Goal: Task Accomplishment & Management: Complete application form

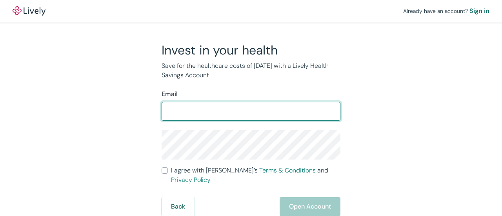
click at [212, 113] on input "Email" at bounding box center [251, 112] width 179 height 16
type input "[EMAIL_ADDRESS][DOMAIN_NAME]"
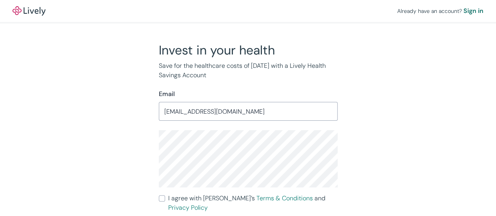
scroll to position [2, 0]
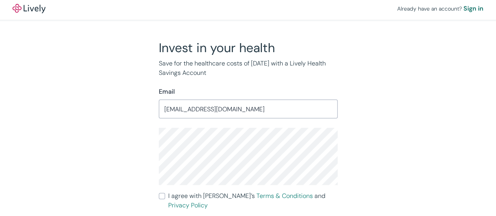
click at [406, 114] on div "Invest in your health Save for the healthcare costs of [DATE] with a Lively Hea…" at bounding box center [243, 141] width 376 height 202
click at [124, 154] on div "Invest in your health Save for the healthcare costs of [DATE] with a Lively Hea…" at bounding box center [243, 141] width 376 height 202
click at [379, 98] on div "Invest in your health Save for the healthcare costs of [DATE] with a Lively Hea…" at bounding box center [243, 141] width 376 height 202
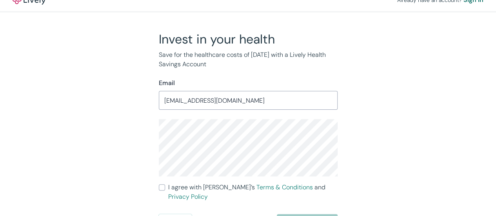
scroll to position [18, 0]
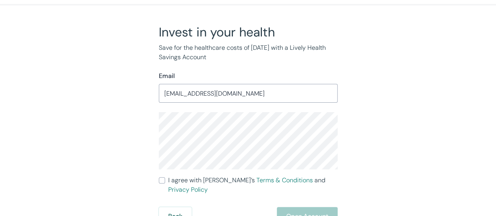
click at [164, 180] on input "I agree with Lively’s Terms & Conditions and Privacy Policy" at bounding box center [162, 180] width 6 height 6
checkbox input "true"
click at [305, 207] on button "Open Account" at bounding box center [307, 216] width 61 height 19
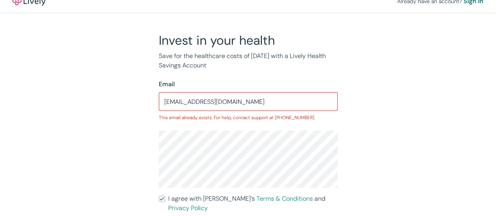
scroll to position [0, 0]
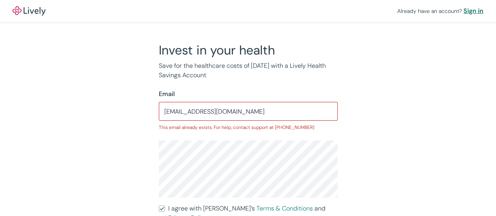
click at [473, 11] on div "Sign in" at bounding box center [473, 10] width 20 height 9
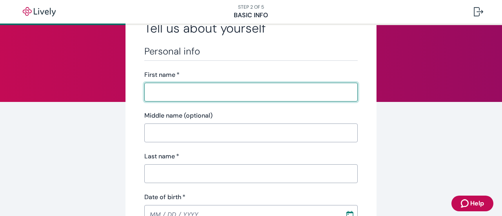
scroll to position [78, 0]
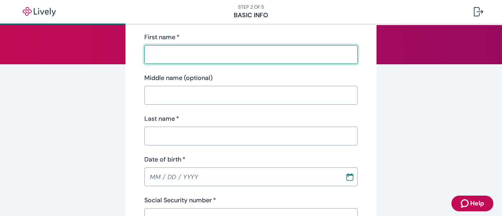
click at [153, 49] on input "First name   *" at bounding box center [250, 55] width 213 height 16
type input "Karen"
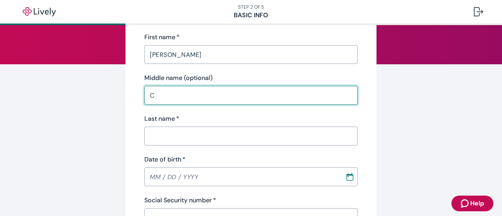
type input "C"
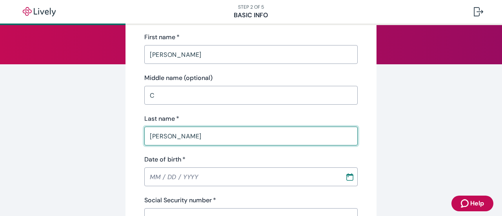
type input "Petersen"
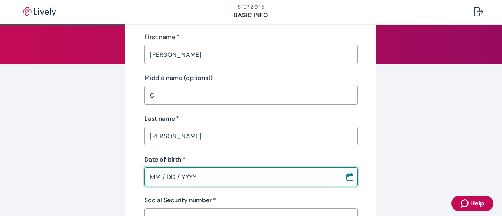
click at [152, 175] on input "MM / DD / YYYY" at bounding box center [241, 177] width 195 height 16
drag, startPoint x: 170, startPoint y: 173, endPoint x: 175, endPoint y: 174, distance: 4.9
click at [171, 173] on input "04 / 04 / YYYY" at bounding box center [241, 177] width 195 height 16
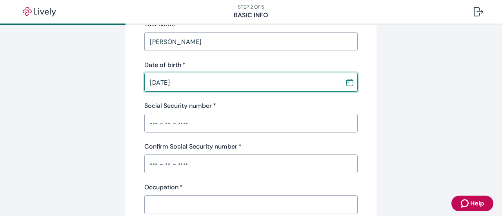
scroll to position [196, 0]
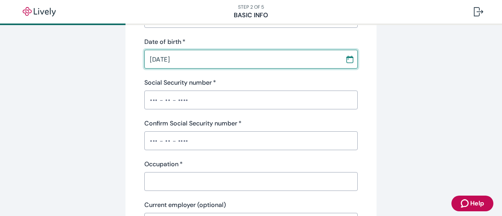
type input "[DATE]"
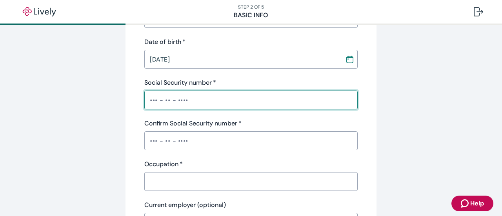
click at [213, 94] on input "Social Security number   *" at bounding box center [250, 100] width 213 height 16
type input "•••-••-4944"
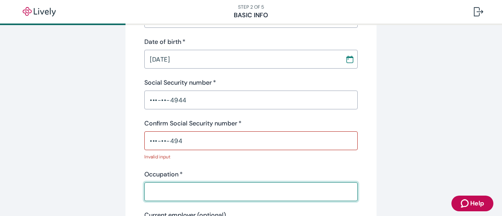
click at [154, 175] on div "Occupation   * ​" at bounding box center [250, 185] width 213 height 31
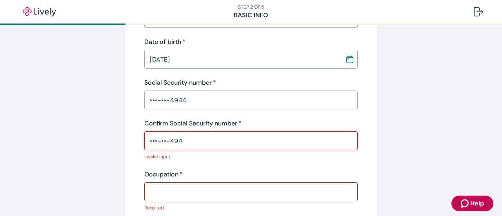
drag, startPoint x: 188, startPoint y: 137, endPoint x: 125, endPoint y: 144, distance: 63.6
type input "•"
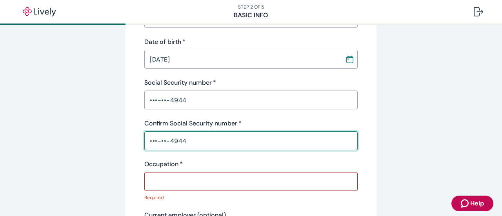
type input "•••-••-4944"
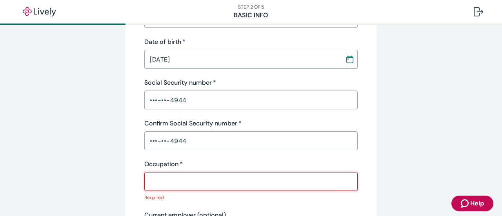
click at [158, 184] on input "Occupation   *" at bounding box center [250, 182] width 213 height 16
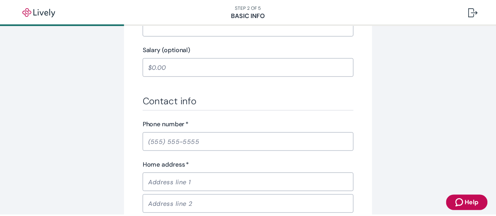
scroll to position [431, 0]
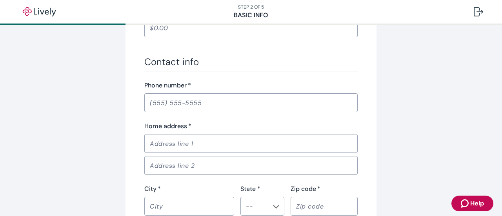
type input "retired"
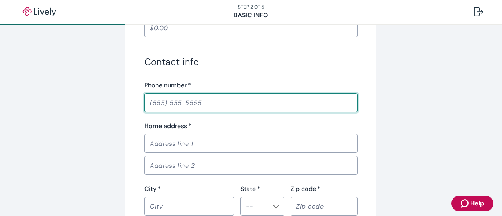
click at [154, 105] on input "Phone number   *" at bounding box center [250, 103] width 213 height 16
type input "[PHONE_NUMBER]"
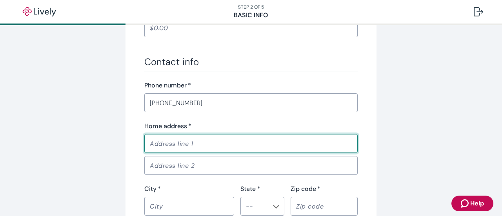
click at [164, 144] on input "Home address   *" at bounding box center [250, 144] width 213 height 16
type input "1"
type input "4"
type input "[STREET_ADDRESS][PERSON_NAME]"
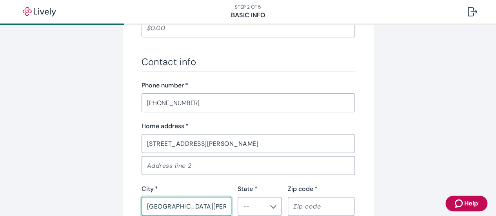
type input "[GEOGRAPHIC_DATA][PERSON_NAME]"
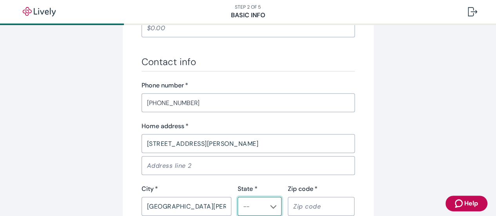
type input "c"
type input "CA"
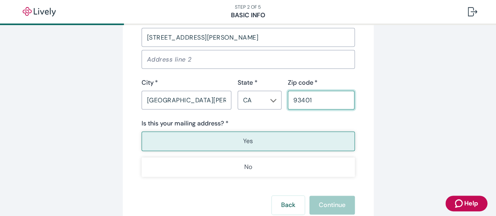
scroll to position [549, 0]
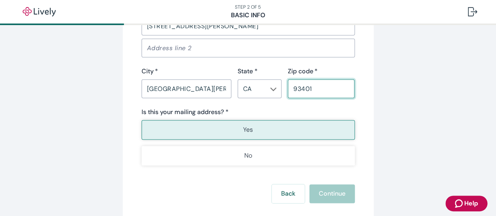
type input "93401"
click at [236, 128] on button "Yes" at bounding box center [248, 130] width 213 height 20
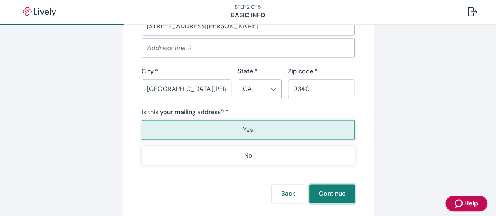
click at [316, 191] on button "Continue" at bounding box center [331, 193] width 45 height 19
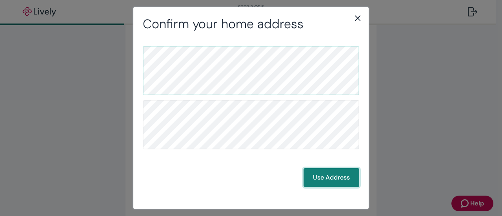
click at [334, 176] on button "Use Address" at bounding box center [331, 177] width 56 height 19
click at [340, 180] on button "Use Address" at bounding box center [331, 177] width 56 height 19
click at [325, 172] on button "Use Address" at bounding box center [331, 177] width 56 height 19
click at [338, 173] on button "Use Address" at bounding box center [331, 177] width 56 height 19
click at [320, 172] on button "Use Address" at bounding box center [331, 177] width 56 height 19
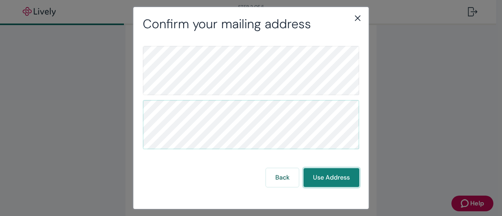
click at [335, 171] on button "Use Address" at bounding box center [331, 177] width 56 height 19
click at [360, 21] on icon "close" at bounding box center [357, 17] width 9 height 9
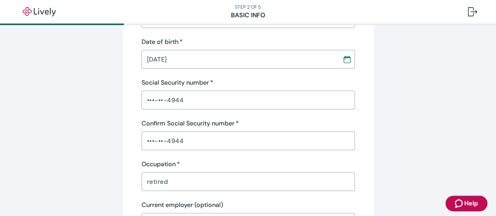
scroll to position [235, 0]
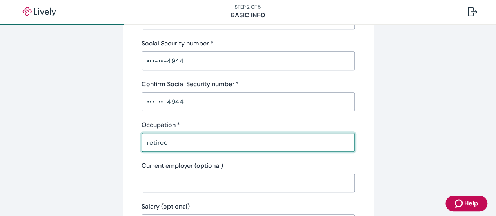
drag, startPoint x: 174, startPoint y: 140, endPoint x: 87, endPoint y: 147, distance: 86.5
click at [87, 147] on div "Tell us about yourself Personal info First name   * Karen ​ Middle name (option…" at bounding box center [248, 191] width 376 height 769
drag, startPoint x: 187, startPoint y: 140, endPoint x: 119, endPoint y: 140, distance: 67.8
click at [123, 140] on div "Tell us about yourself Personal info First name   * Karen ​ Middle name (option…" at bounding box center [248, 191] width 251 height 769
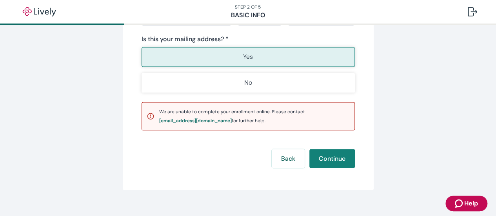
scroll to position [632, 0]
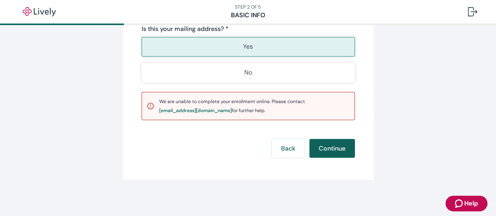
type input "orthotist"
click at [326, 147] on button "Continue" at bounding box center [331, 148] width 45 height 19
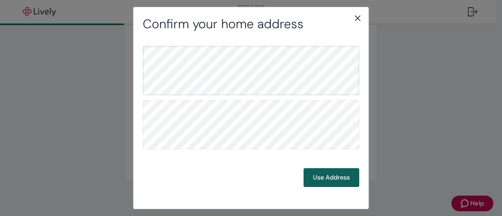
click at [333, 177] on button "Use Address" at bounding box center [331, 177] width 56 height 19
click at [332, 177] on button "Use Address" at bounding box center [331, 177] width 56 height 19
click at [325, 176] on button "Use Address" at bounding box center [331, 177] width 56 height 19
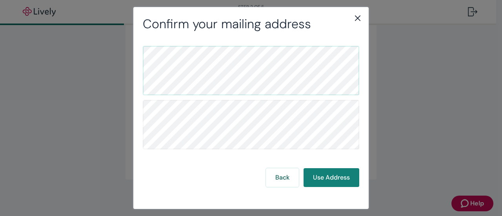
click at [358, 17] on icon "close" at bounding box center [357, 17] width 9 height 9
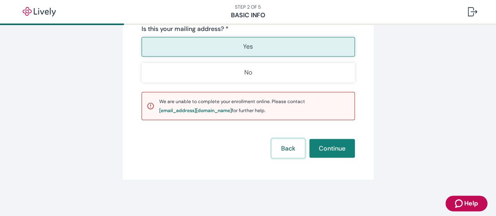
click at [279, 150] on button "Back" at bounding box center [288, 148] width 33 height 19
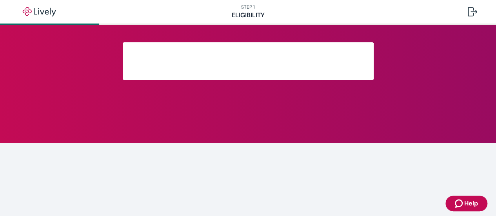
scroll to position [203, 0]
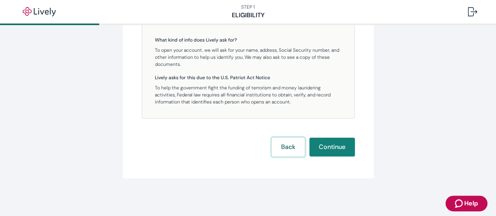
click at [290, 149] on button "Back" at bounding box center [288, 147] width 33 height 19
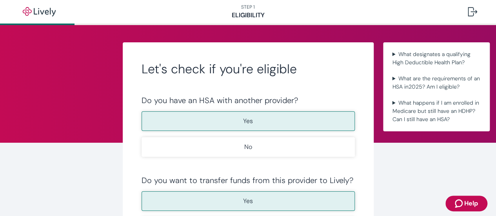
click at [277, 120] on button "Yes" at bounding box center [248, 121] width 213 height 20
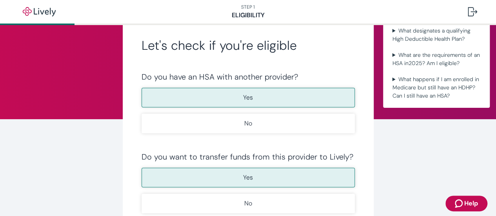
scroll to position [117, 0]
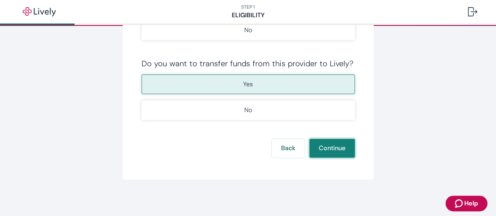
click at [338, 149] on button "Continue" at bounding box center [331, 148] width 45 height 19
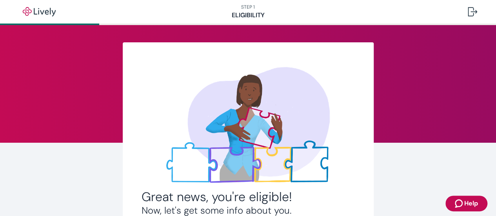
scroll to position [203, 0]
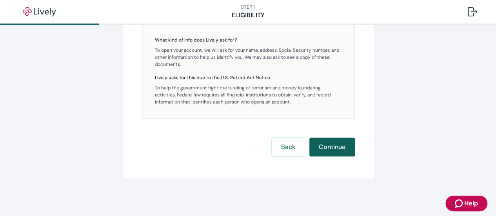
click at [332, 142] on button "Continue" at bounding box center [331, 147] width 45 height 19
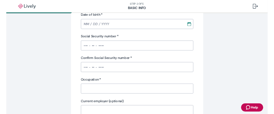
scroll to position [78, 0]
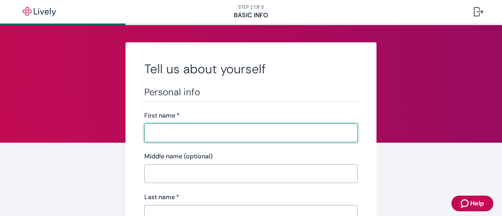
drag, startPoint x: 178, startPoint y: 129, endPoint x: 181, endPoint y: 133, distance: 5.1
click at [178, 129] on input "First name   *" at bounding box center [250, 133] width 213 height 16
type input "[PERSON_NAME]"
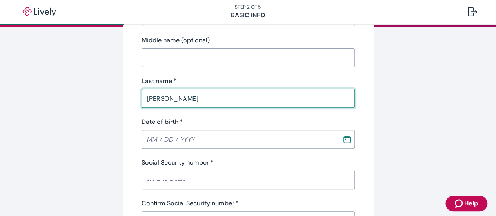
scroll to position [124, 0]
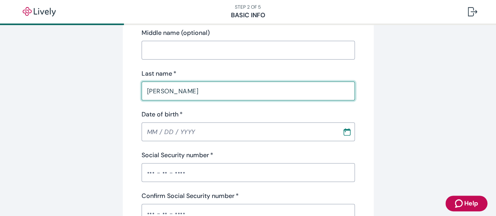
type input "[PERSON_NAME]"
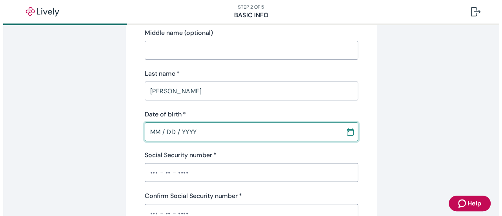
scroll to position [0, 0]
click at [176, 131] on input "MM / DD / YYYY" at bounding box center [241, 132] width 195 height 16
type input "[DATE]"
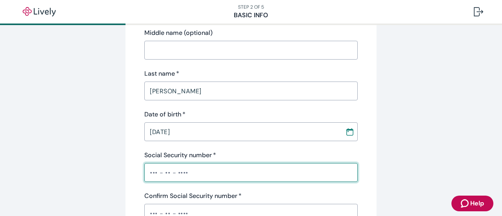
click at [193, 174] on input "Social Security number   *" at bounding box center [250, 173] width 213 height 16
type input "•"
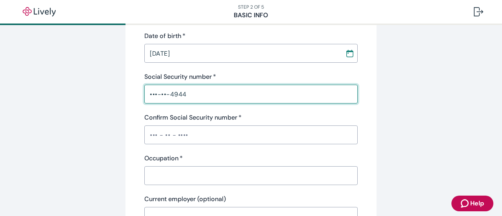
type input "•••-••-4944"
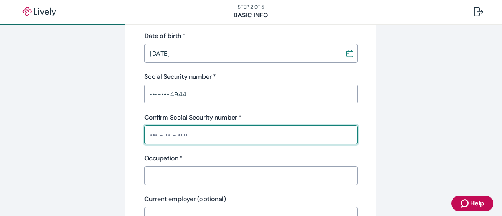
drag, startPoint x: 192, startPoint y: 133, endPoint x: 4, endPoint y: 133, distance: 188.2
click at [4, 133] on div "Tell us about yourself Personal info First name   * [PERSON_NAME] ​ Middle name…" at bounding box center [251, 216] width 502 height 787
type input "•••-••-4944"
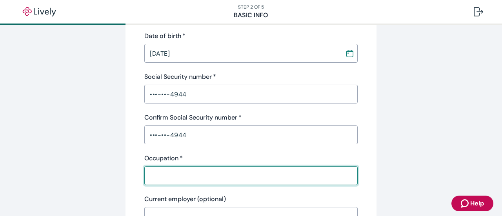
click at [155, 173] on input "Occupation   *" at bounding box center [250, 176] width 213 height 16
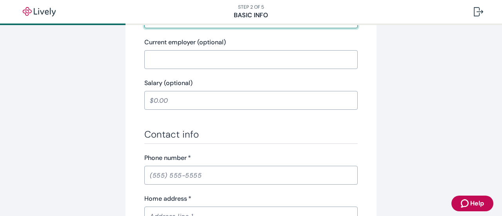
scroll to position [398, 0]
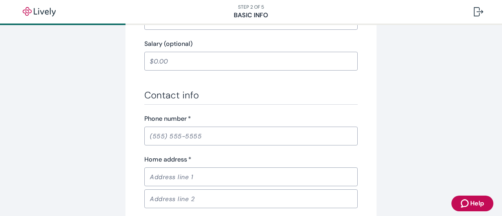
type input "homemaker"
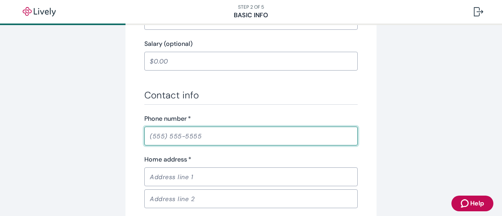
click at [193, 134] on input "Phone number   *" at bounding box center [250, 136] width 213 height 16
type input "[PHONE_NUMBER]"
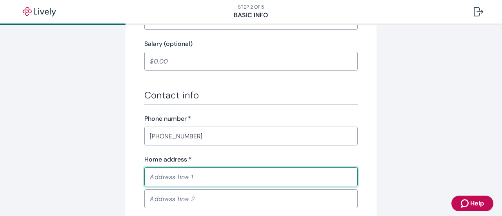
click at [170, 178] on input "Home address   *" at bounding box center [250, 177] width 213 height 16
type input "[STREET_ADDRESS][PERSON_NAME]"
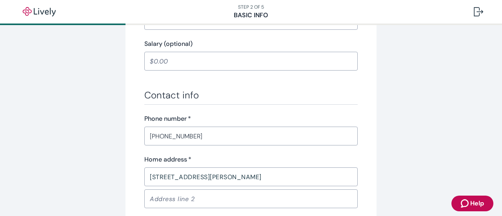
scroll to position [517, 0]
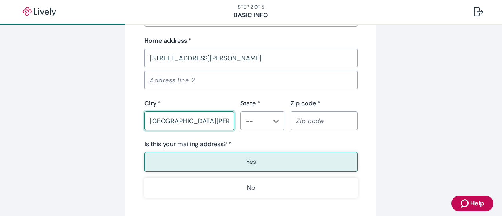
type input "[GEOGRAPHIC_DATA][PERSON_NAME]"
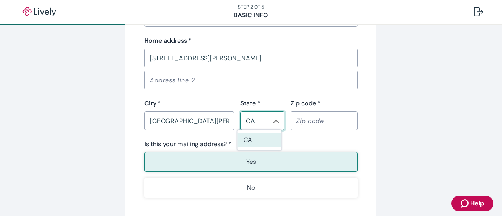
type input "CA"
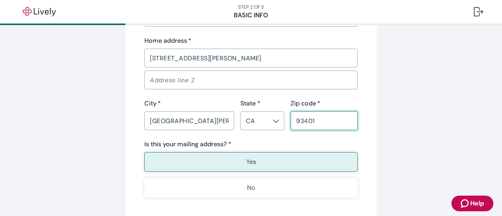
type input "93401"
type button "true"
click at [252, 160] on p "Yes" at bounding box center [251, 161] width 10 height 9
click at [248, 163] on p "Yes" at bounding box center [251, 161] width 10 height 9
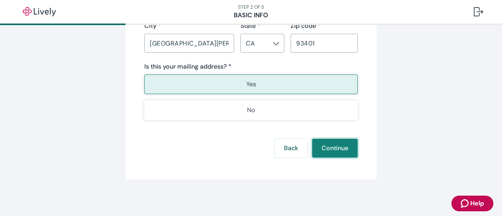
click at [328, 146] on button "Continue" at bounding box center [334, 148] width 45 height 19
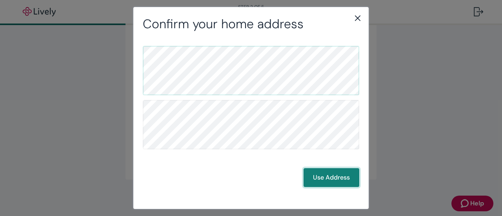
click at [328, 178] on button "Use Address" at bounding box center [331, 177] width 56 height 19
click at [325, 176] on button "Use Address" at bounding box center [331, 177] width 56 height 19
click at [325, 174] on button "Use Address" at bounding box center [331, 177] width 56 height 19
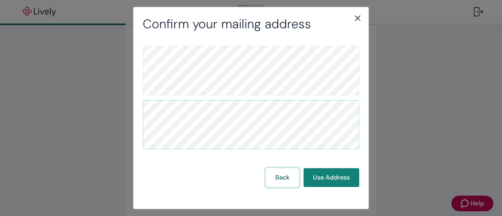
click at [283, 175] on button "Back" at bounding box center [282, 177] width 33 height 19
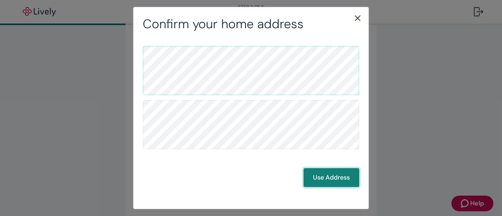
click at [332, 176] on button "Use Address" at bounding box center [331, 177] width 56 height 19
click at [360, 22] on icon "close" at bounding box center [357, 17] width 9 height 9
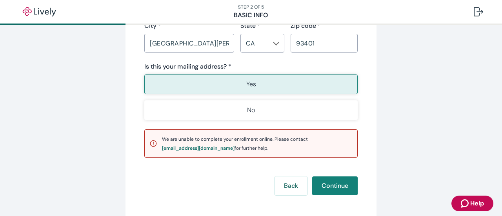
click at [250, 86] on p "Yes" at bounding box center [251, 84] width 10 height 9
click at [250, 85] on p "Yes" at bounding box center [251, 84] width 10 height 9
click at [327, 184] on button "Continue" at bounding box center [334, 185] width 45 height 19
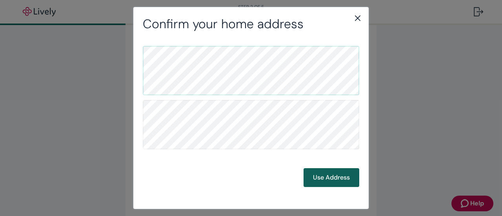
click at [331, 172] on button "Use Address" at bounding box center [331, 177] width 56 height 19
click at [333, 176] on button "Use Address" at bounding box center [331, 177] width 56 height 19
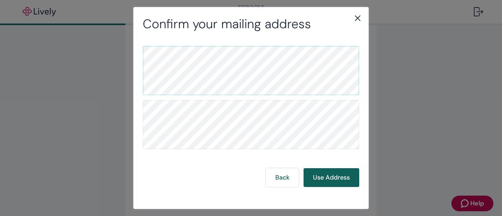
click at [333, 176] on button "Use Address" at bounding box center [331, 177] width 56 height 19
click at [333, 177] on button "Use Address" at bounding box center [331, 177] width 56 height 19
click at [401, 150] on div "Confirm your mailing address Back Use Address" at bounding box center [251, 108] width 502 height 216
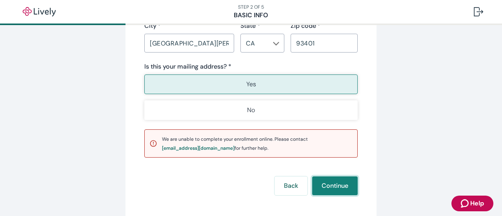
drag, startPoint x: 319, startPoint y: 184, endPoint x: 323, endPoint y: 182, distance: 4.1
click at [320, 184] on button "Continue" at bounding box center [334, 185] width 45 height 19
